Goal: Information Seeking & Learning: Compare options

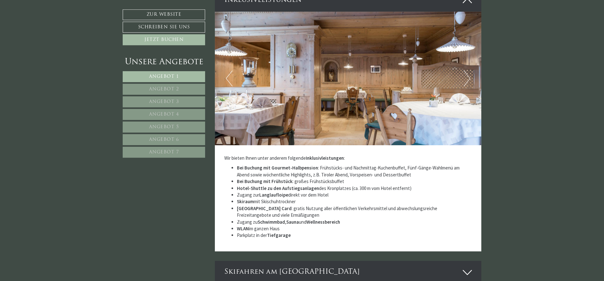
scroll to position [1958, 0]
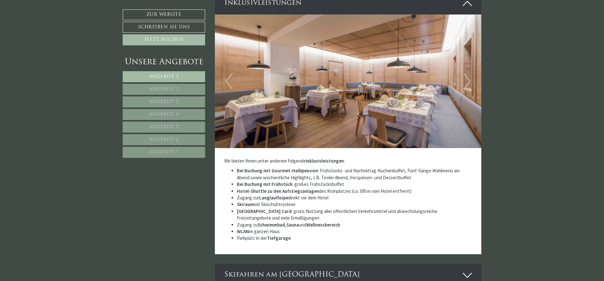
click at [151, 88] on span "Angebot 2" at bounding box center [164, 89] width 30 height 5
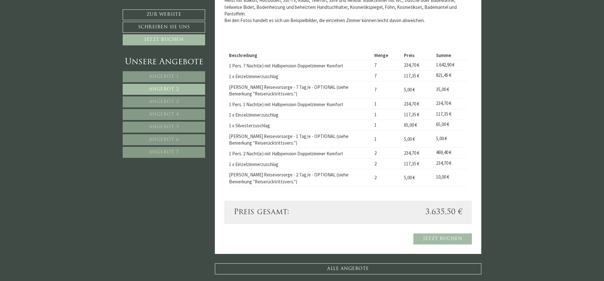
scroll to position [422, 0]
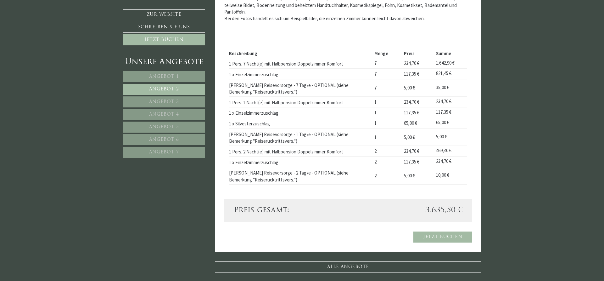
click at [195, 75] on link "Angebot 1" at bounding box center [164, 76] width 82 height 11
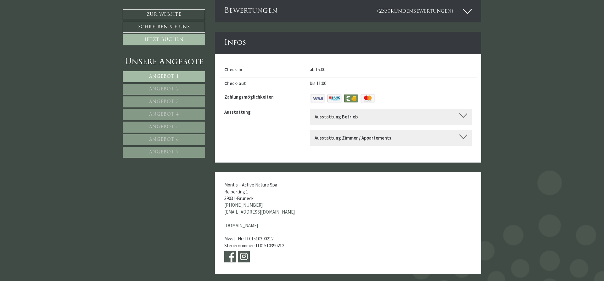
scroll to position [1706, 0]
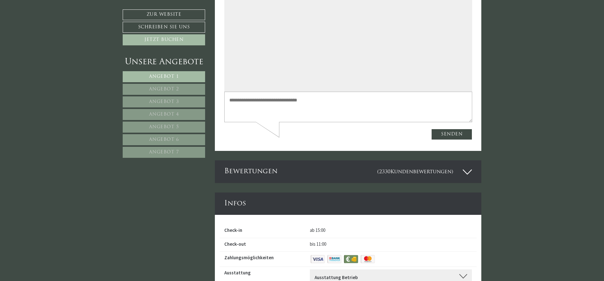
click at [148, 89] on link "Angebot 2" at bounding box center [164, 89] width 82 height 11
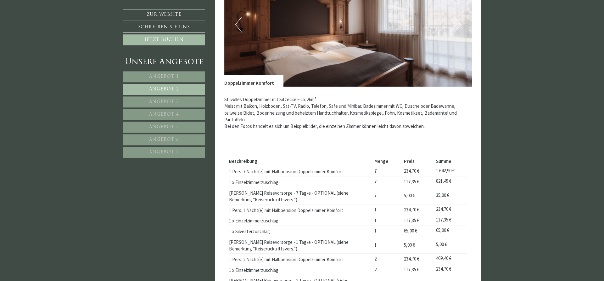
scroll to position [353, 0]
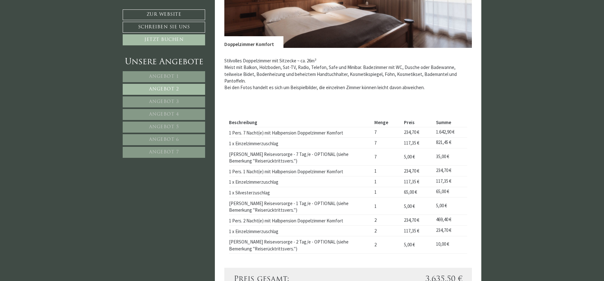
click at [346, 127] on td "1 Pers. 7 Nacht(e) mit Halbpension Doppelzimmer Komfort" at bounding box center [300, 132] width 143 height 11
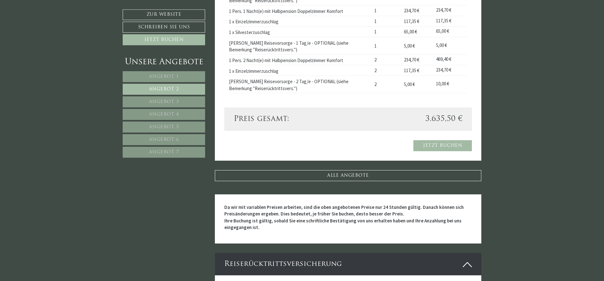
scroll to position [514, 0]
click at [135, 101] on link "Angebot 3" at bounding box center [164, 101] width 82 height 11
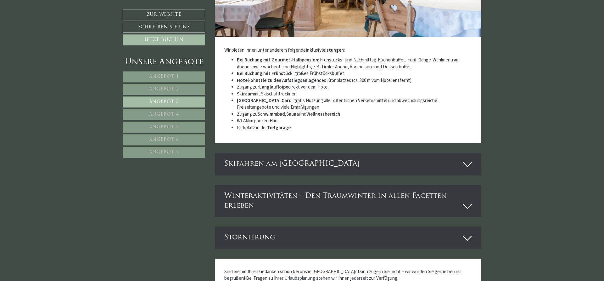
scroll to position [1064, 0]
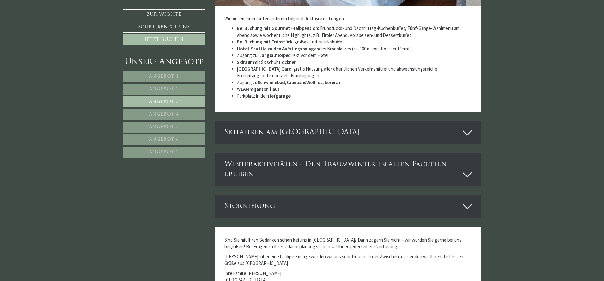
click at [167, 100] on span "Angebot 3" at bounding box center [164, 101] width 30 height 5
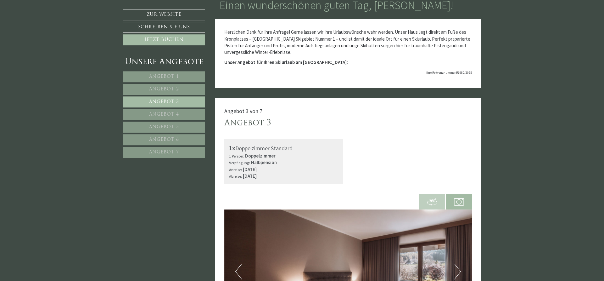
scroll to position [96, 0]
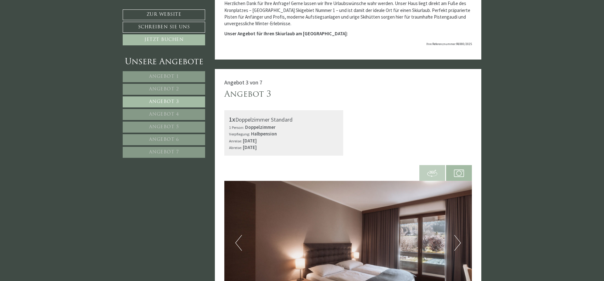
drag, startPoint x: 501, startPoint y: 188, endPoint x: 490, endPoint y: 171, distance: 20.6
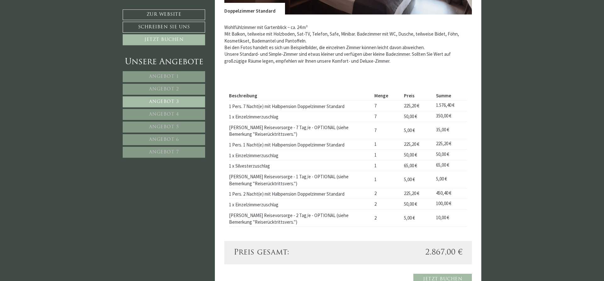
scroll to position [417, 0]
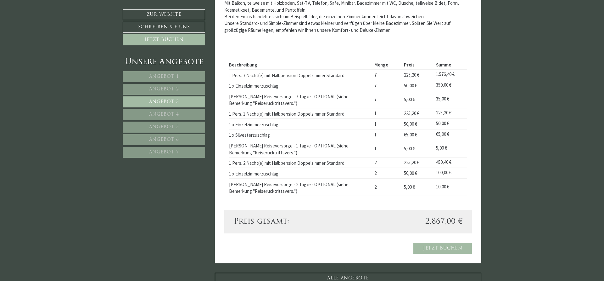
click at [172, 153] on span "Angebot 7" at bounding box center [164, 152] width 30 height 5
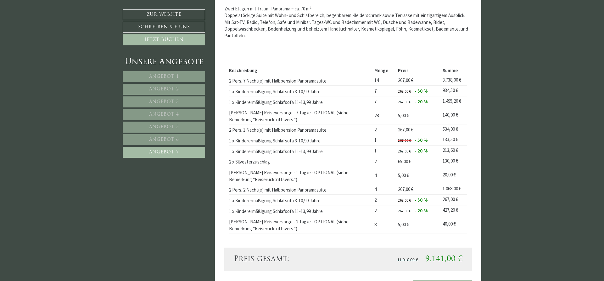
scroll to position [390, 0]
click at [374, 160] on td "2" at bounding box center [384, 160] width 24 height 11
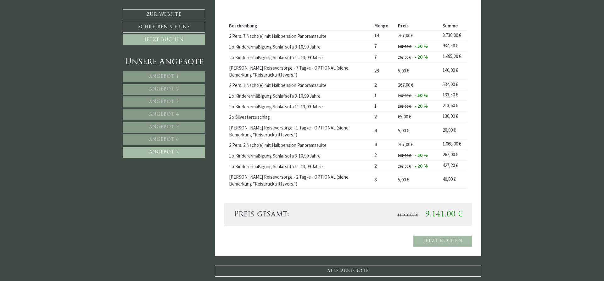
scroll to position [422, 0]
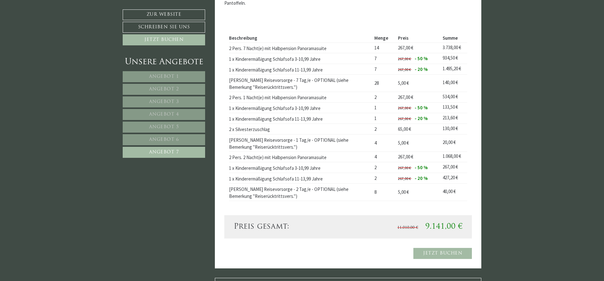
click at [174, 139] on span "Angebot 6" at bounding box center [164, 139] width 30 height 5
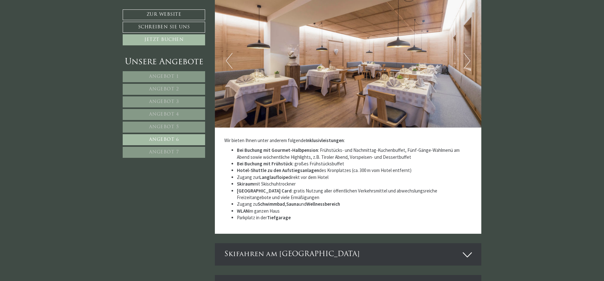
drag, startPoint x: 175, startPoint y: 128, endPoint x: 182, endPoint y: 127, distance: 7.3
click at [175, 128] on span "Angebot 5" at bounding box center [164, 127] width 30 height 5
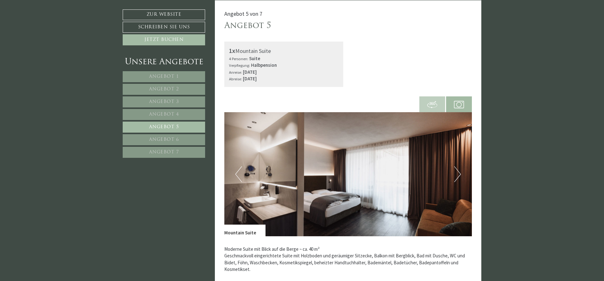
click at [171, 138] on span "Angebot 6" at bounding box center [164, 139] width 30 height 5
click at [171, 146] on nav "Angebot 1 Angebot 2 Angebot 3 Angebot 4 Angebot 5 Angebot 6 Angebot 7" at bounding box center [165, 114] width 84 height 87
click at [175, 151] on span "Angebot 7" at bounding box center [164, 152] width 30 height 5
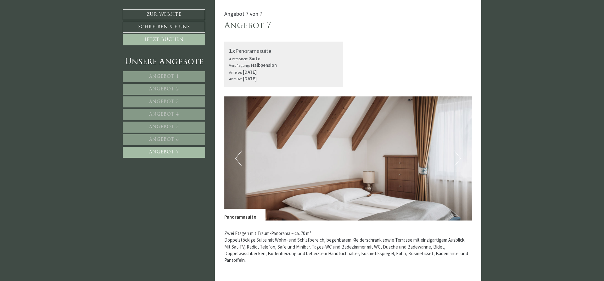
click at [174, 143] on link "Angebot 6" at bounding box center [164, 139] width 82 height 11
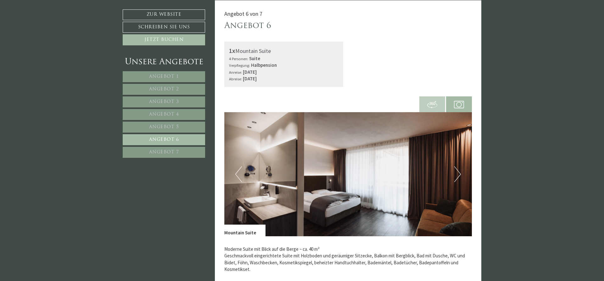
click at [174, 129] on span "Angebot 5" at bounding box center [164, 127] width 30 height 5
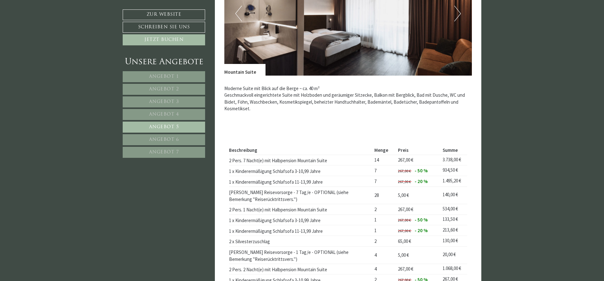
scroll to position [358, 0]
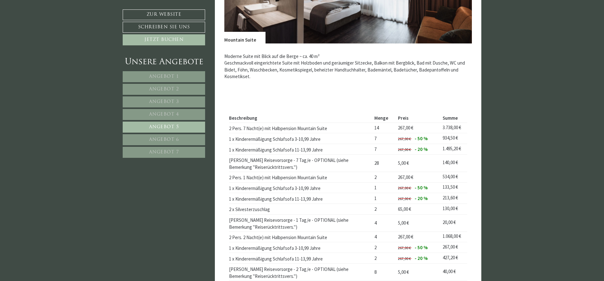
click at [176, 115] on span "Angebot 4" at bounding box center [164, 114] width 30 height 5
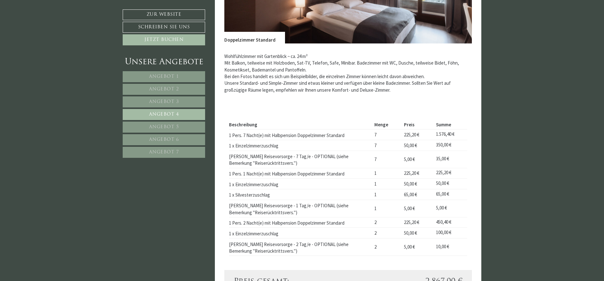
scroll to position [454, 0]
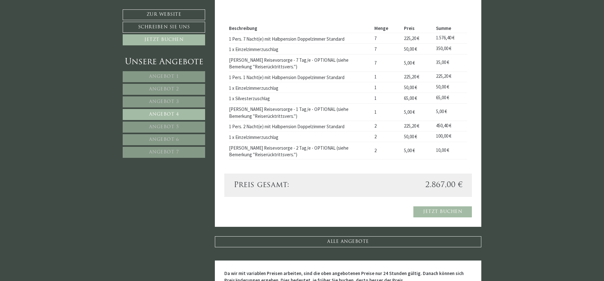
click at [147, 101] on link "Angebot 3" at bounding box center [164, 101] width 82 height 11
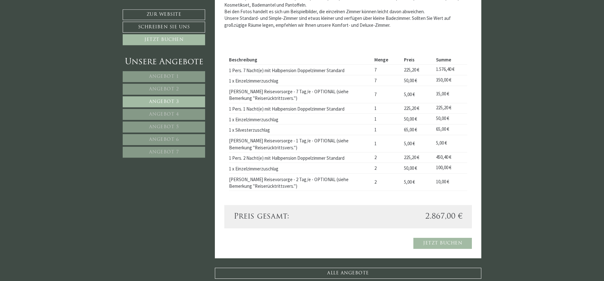
scroll to position [422, 0]
click at [189, 113] on link "Angebot 4" at bounding box center [164, 114] width 82 height 11
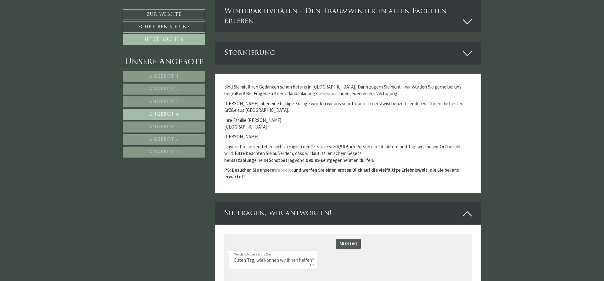
scroll to position [1192, 0]
